Goal: Task Accomplishment & Management: Complete application form

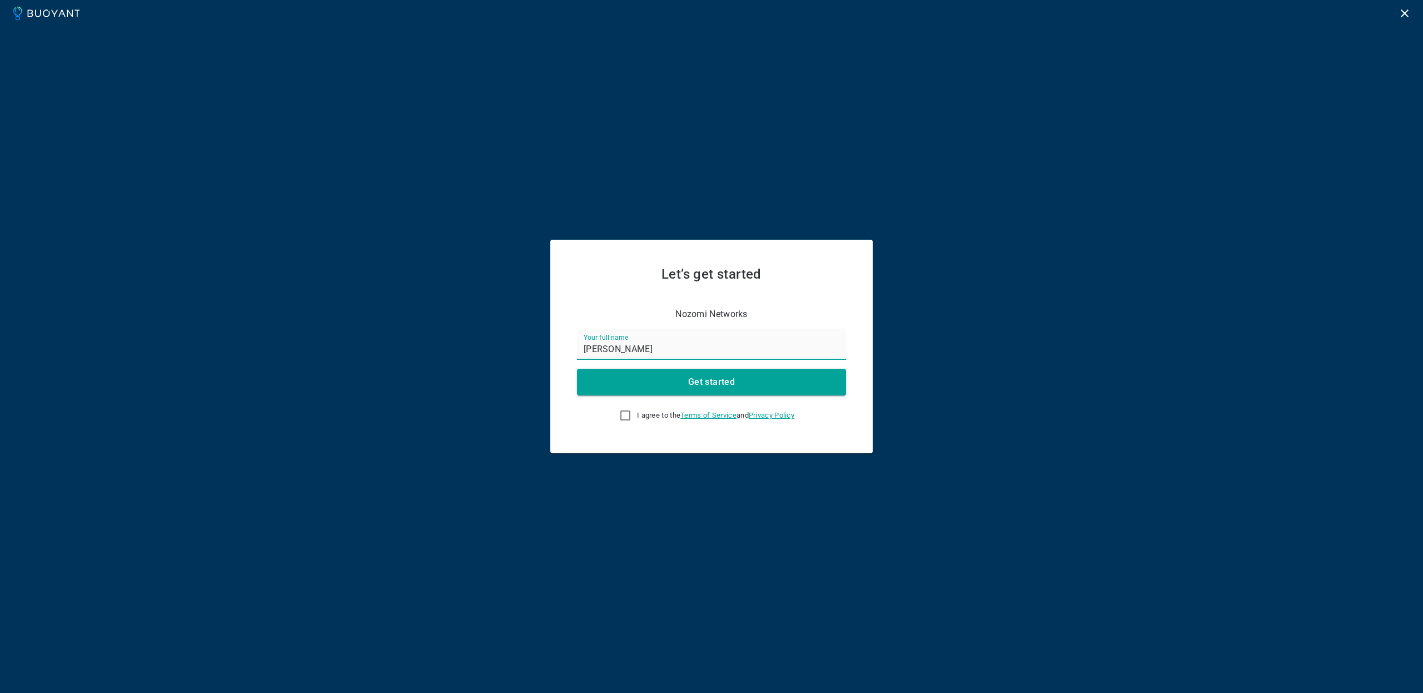
type input "[PERSON_NAME]"
click at [620, 414] on input "I agree to the Terms of Service and Privacy Policy" at bounding box center [625, 415] width 13 height 13
checkbox input "true"
click at [661, 383] on button "Get started" at bounding box center [711, 382] width 269 height 27
